Goal: Entertainment & Leisure: Consume media (video, audio)

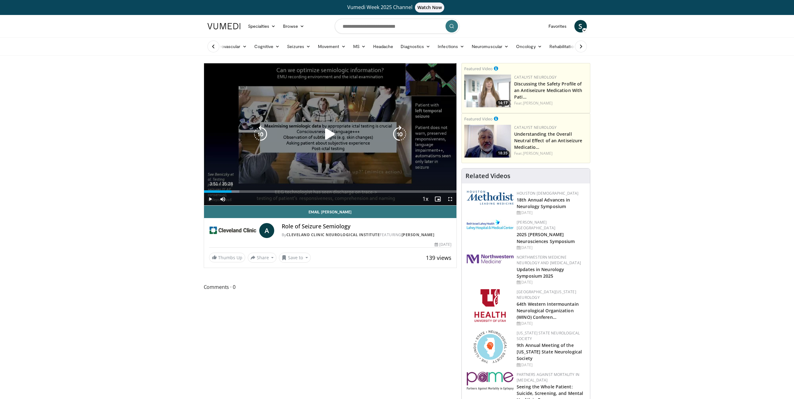
click at [334, 136] on icon "Video Player" at bounding box center [329, 133] width 17 height 17
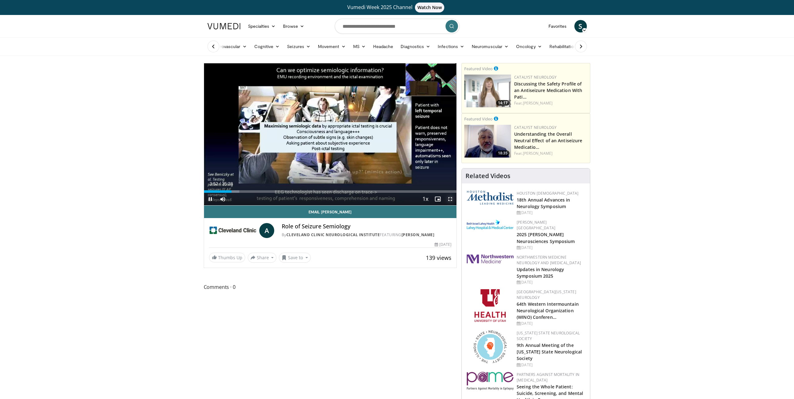
click at [451, 200] on span "Video Player" at bounding box center [450, 199] width 12 height 12
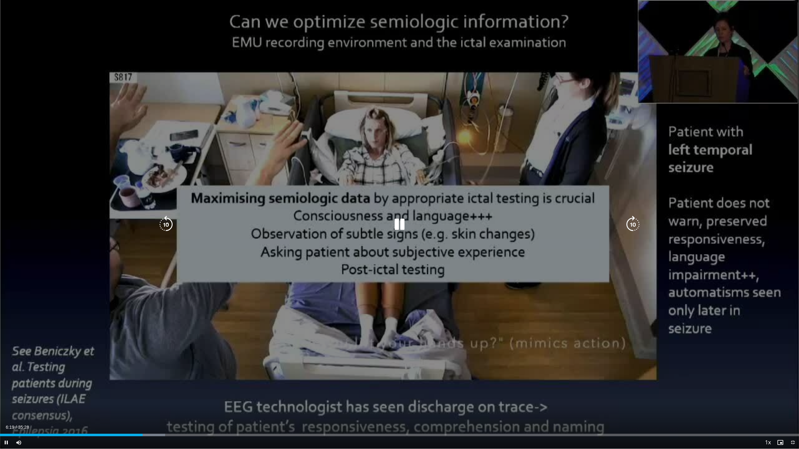
click at [170, 227] on icon "Video Player" at bounding box center [165, 224] width 17 height 17
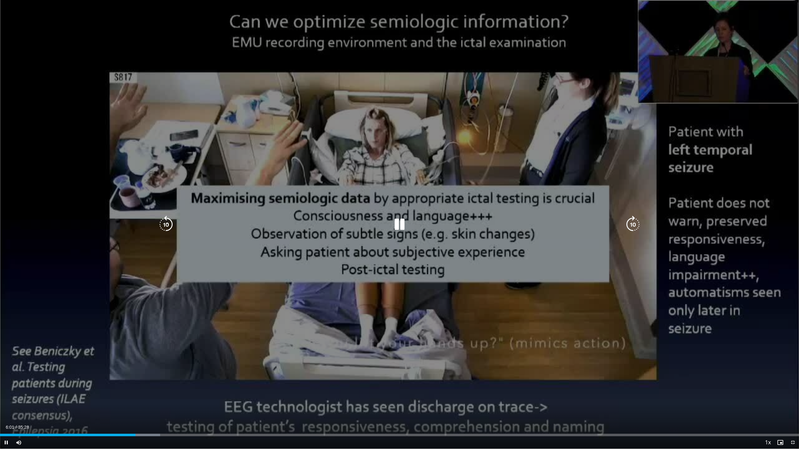
click at [400, 226] on icon "Video Player" at bounding box center [399, 224] width 17 height 17
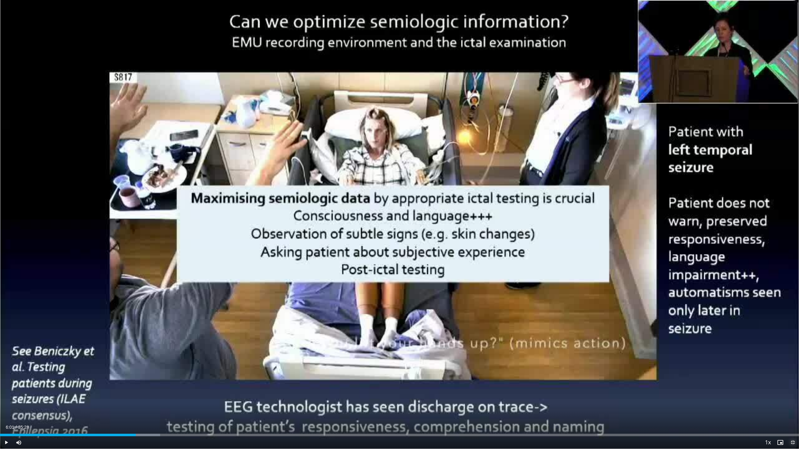
click at [791, 399] on span "Video Player" at bounding box center [792, 442] width 12 height 12
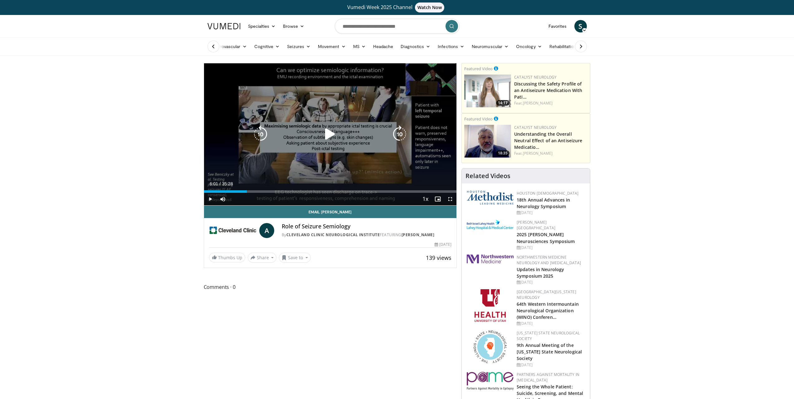
click at [278, 115] on div "20 seconds Tap to unmute" at bounding box center [330, 134] width 253 height 142
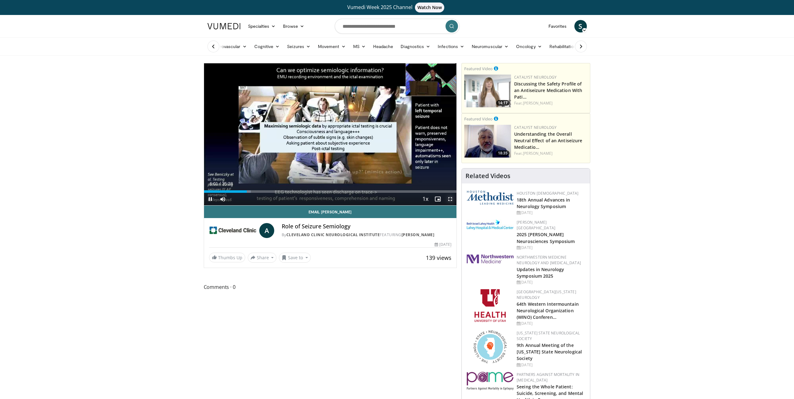
click at [449, 199] on span "Video Player" at bounding box center [450, 199] width 12 height 12
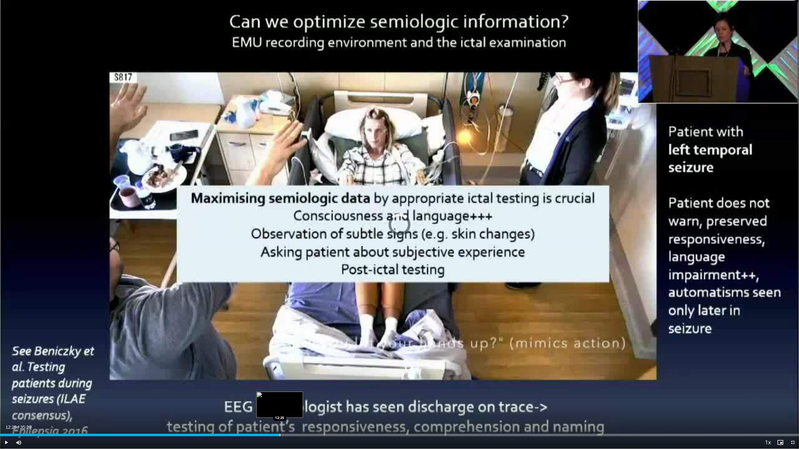
click at [280, 399] on div "Progress Bar" at bounding box center [280, 435] width 1 height 2
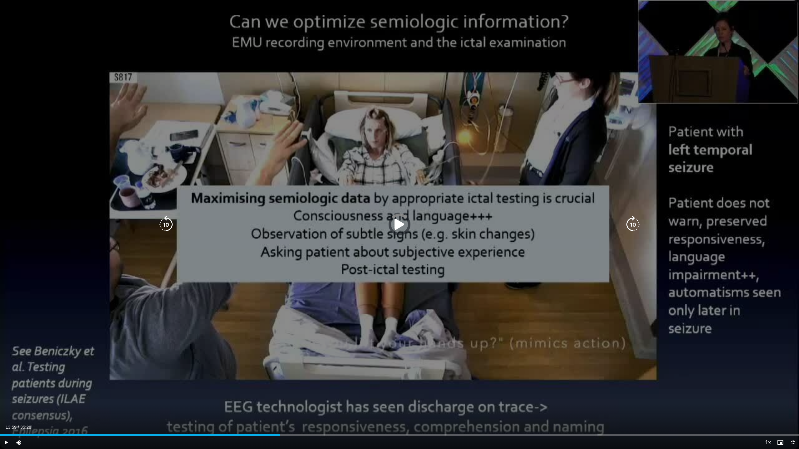
click at [315, 399] on div "Loaded : 0.00% 13:59 12:25" at bounding box center [399, 435] width 799 height 2
click at [402, 222] on icon "Video Player" at bounding box center [399, 224] width 17 height 17
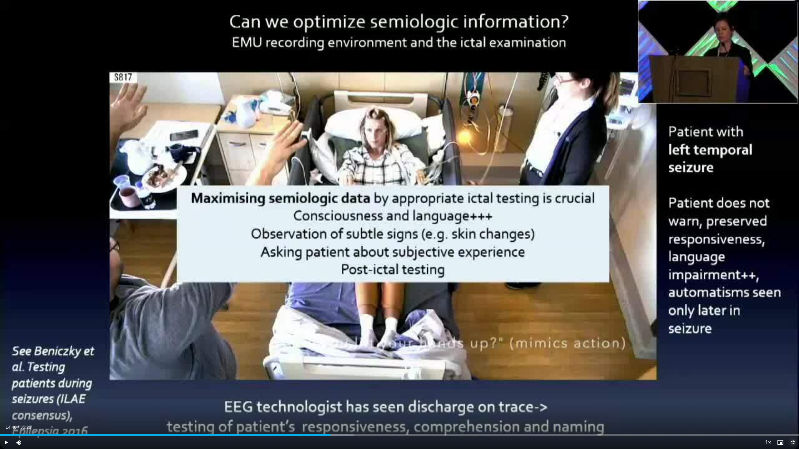
click at [790, 399] on span "Video Player" at bounding box center [792, 442] width 12 height 12
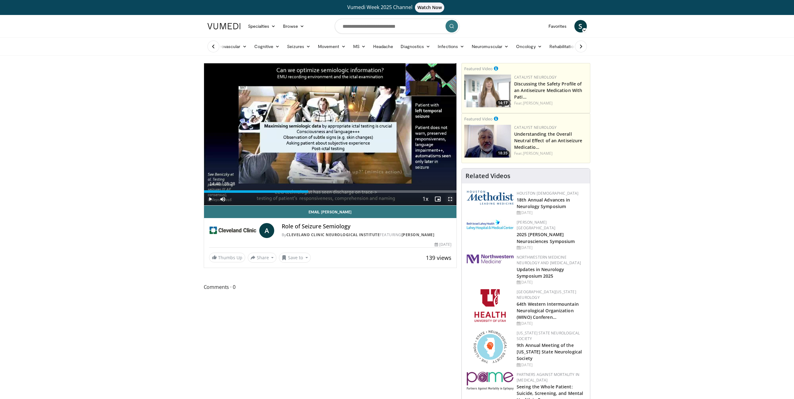
click at [452, 200] on span "Video Player" at bounding box center [450, 199] width 12 height 12
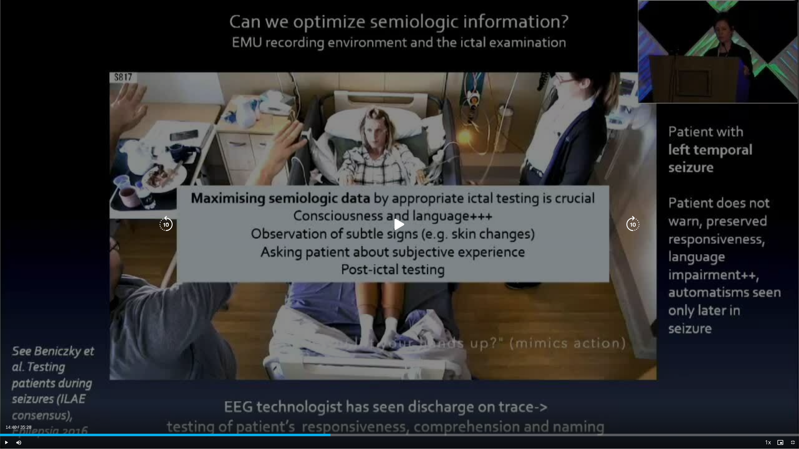
click at [400, 225] on icon "Video Player" at bounding box center [399, 224] width 17 height 17
click at [398, 226] on icon "Video Player" at bounding box center [399, 224] width 17 height 17
click at [432, 239] on div "20 seconds Tap to unmute" at bounding box center [399, 224] width 799 height 449
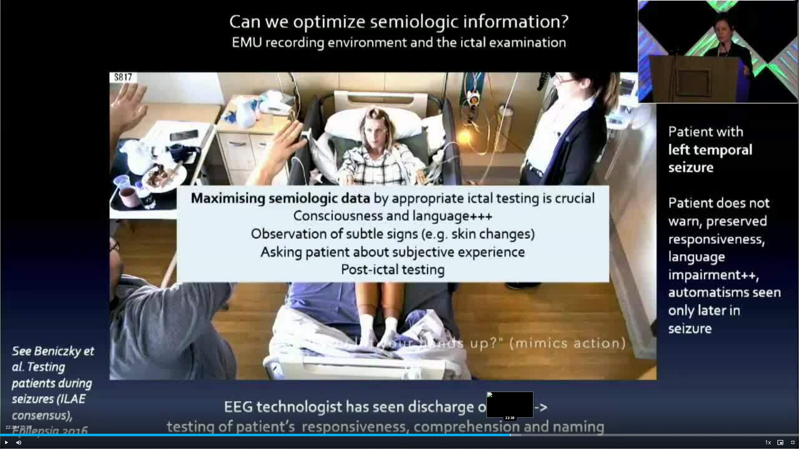
click at [510, 399] on div "Progress Bar" at bounding box center [510, 435] width 1 height 2
click at [530, 399] on div "Progress Bar" at bounding box center [530, 435] width 1 height 2
click at [517, 399] on div "22:58" at bounding box center [258, 435] width 517 height 2
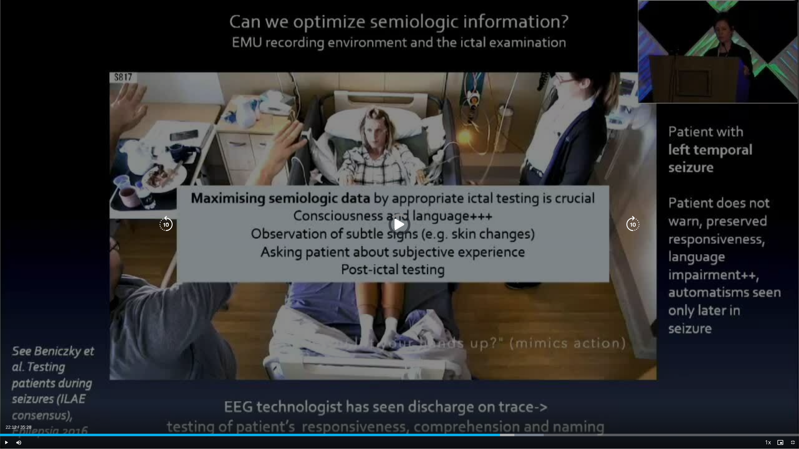
click at [500, 399] on div "22:12" at bounding box center [250, 435] width 500 height 2
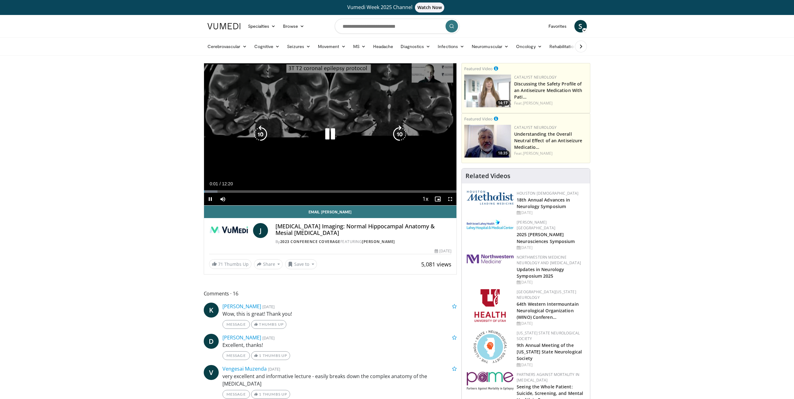
click at [328, 132] on icon "Video Player" at bounding box center [329, 133] width 17 height 17
